Goal: Information Seeking & Learning: Learn about a topic

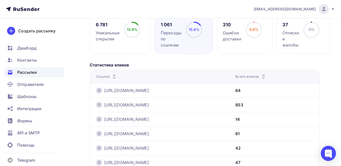
scroll to position [101, 0]
click at [30, 72] on span "Рассылки" at bounding box center [27, 72] width 20 height 6
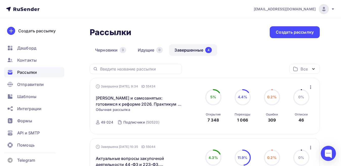
click at [186, 49] on link "Завершенные 4" at bounding box center [193, 50] width 48 height 12
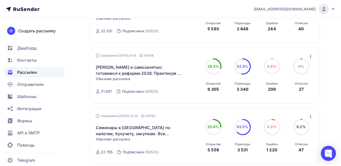
scroll to position [177, 0]
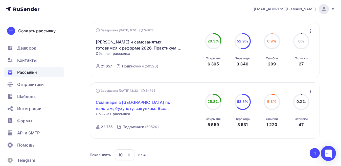
click at [123, 102] on link "Семинары в [GEOGRAPHIC_DATA] по налогам, бухучету, закупкам. Все включено" at bounding box center [139, 105] width 87 height 12
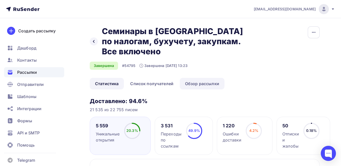
click at [194, 78] on link "Обзор рассылки" at bounding box center [202, 84] width 45 height 12
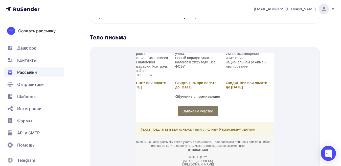
scroll to position [191, 0]
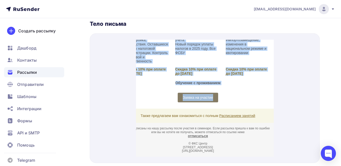
drag, startPoint x: 176, startPoint y: 73, endPoint x: 226, endPoint y: 86, distance: 51.4
copy td "Loremipsu dolorsi! Ametconsec Adi el seddoeiusmod tempori u labore etdolore m a…"
